Goal: Navigation & Orientation: Find specific page/section

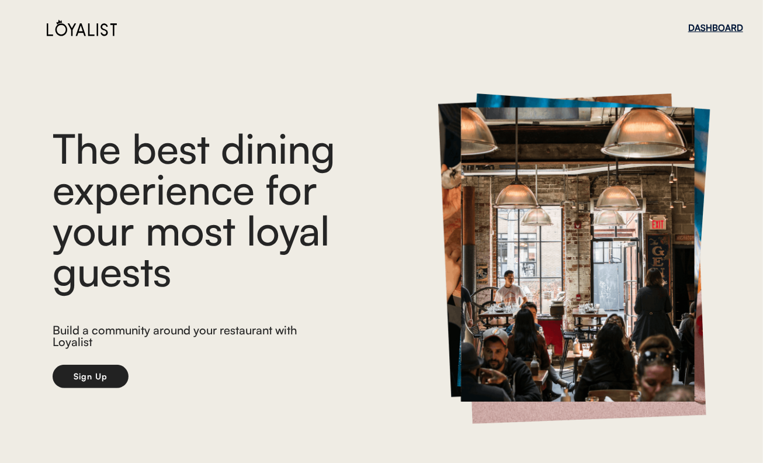
click at [713, 25] on div "DASHBOARD" at bounding box center [715, 27] width 55 height 9
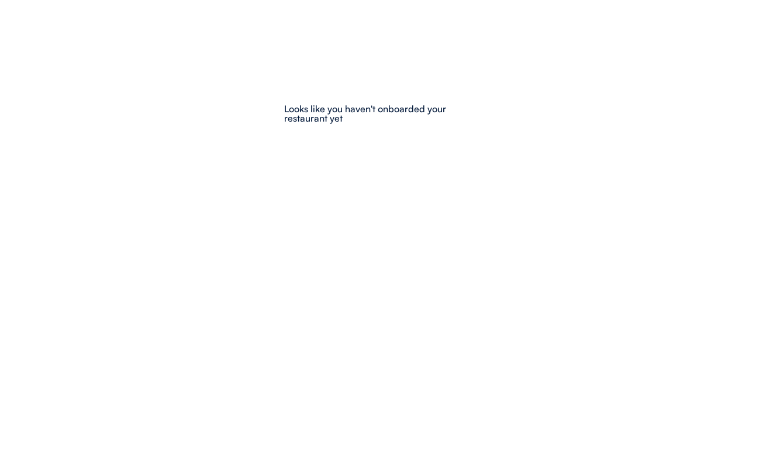
drag, startPoint x: 0, startPoint y: 0, endPoint x: 252, endPoint y: 214, distance: 330.4
click at [252, 214] on div at bounding box center [386, 231] width 773 height 463
